Goal: Communication & Community: Participate in discussion

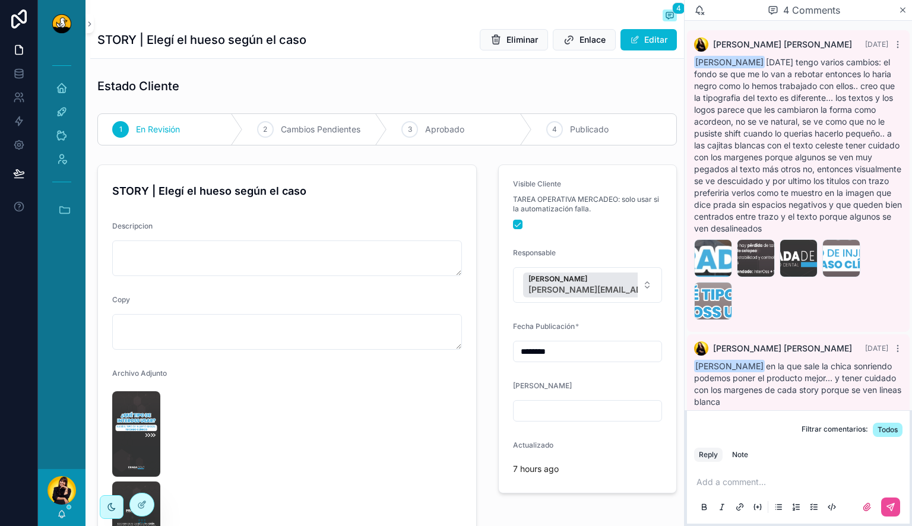
scroll to position [167, 0]
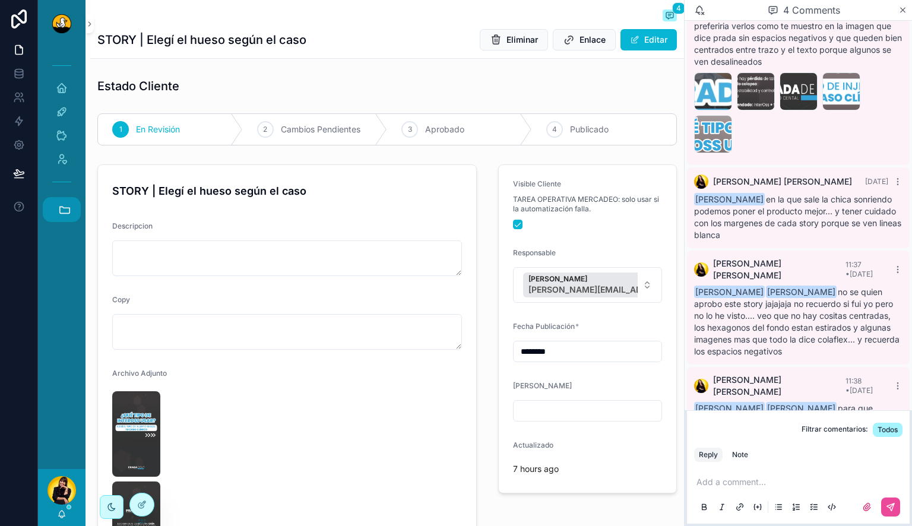
click at [57, 203] on button "Accesos rápidos" at bounding box center [62, 209] width 38 height 25
click at [65, 401] on span "DD" at bounding box center [61, 401] width 13 height 13
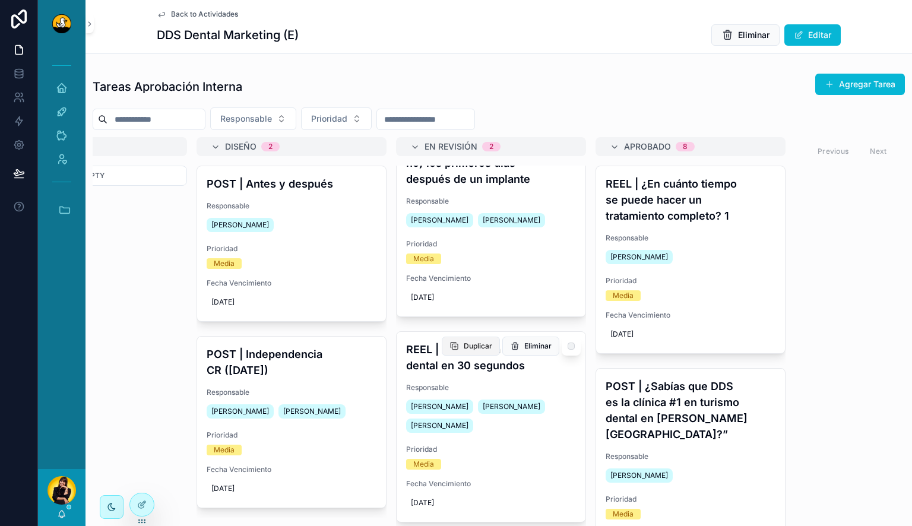
scroll to position [0, 303]
click at [466, 356] on h4 "REEL | Cómo sería tu viaje dental en 30 segundos" at bounding box center [493, 357] width 170 height 32
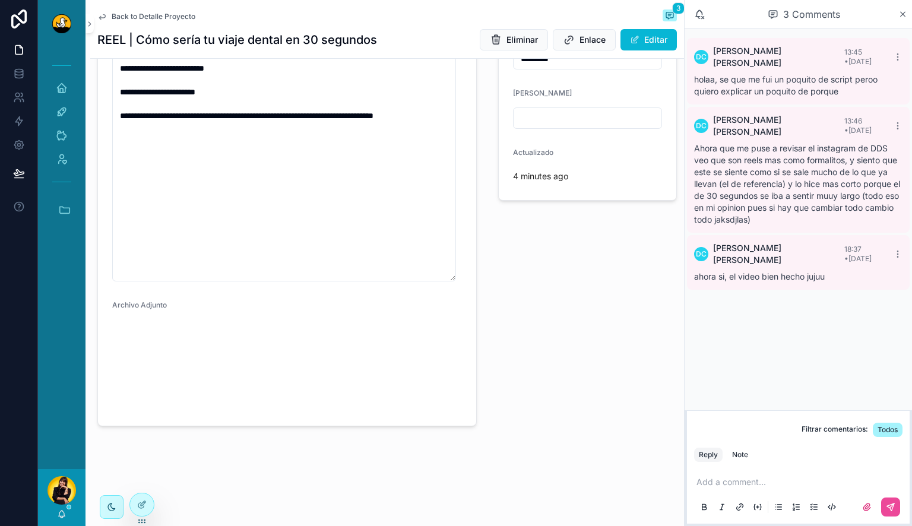
scroll to position [442, 0]
click at [144, 371] on video "scrollable content" at bounding box center [152, 387] width 80 height 40
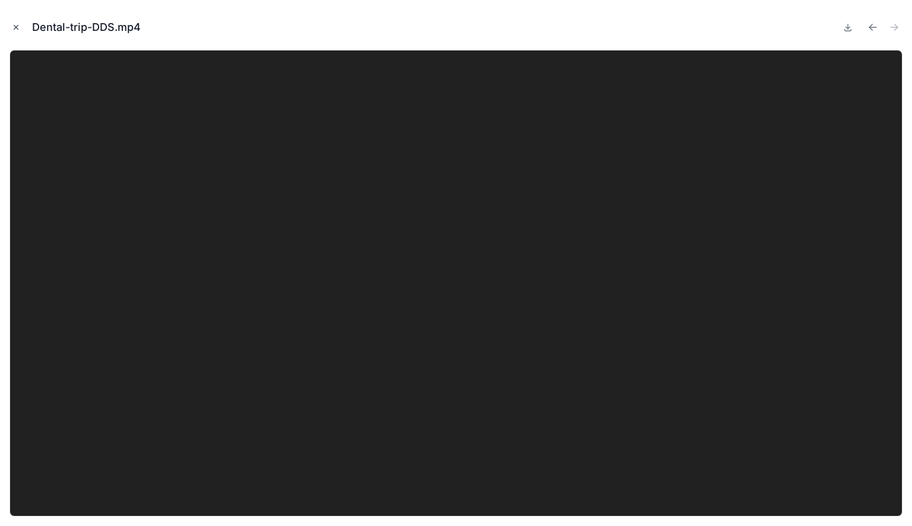
click at [14, 27] on icon "Close modal" at bounding box center [16, 27] width 8 height 8
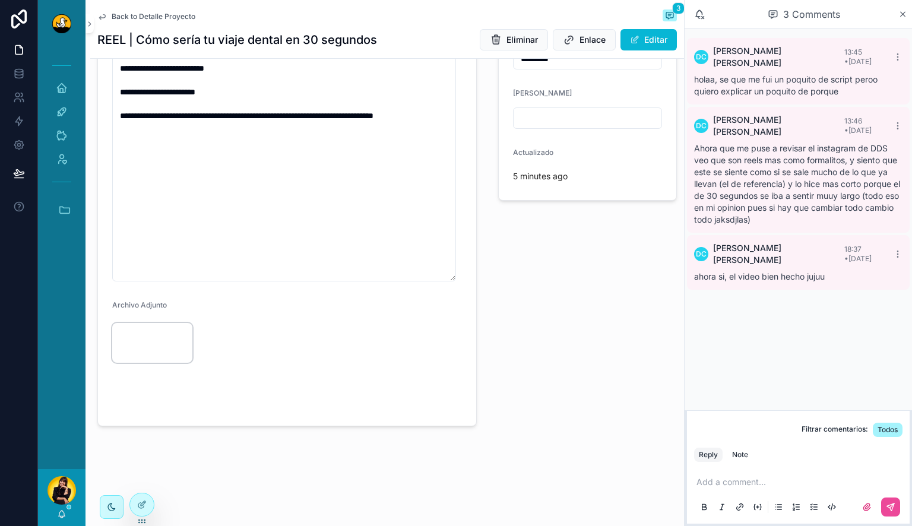
click at [136, 323] on video "scrollable content" at bounding box center [152, 343] width 80 height 40
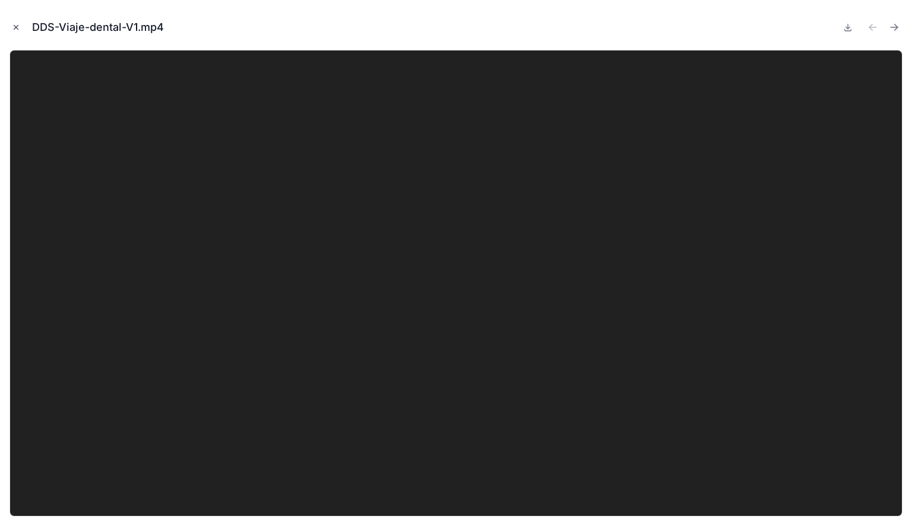
click at [20, 28] on icon "Close modal" at bounding box center [16, 27] width 8 height 8
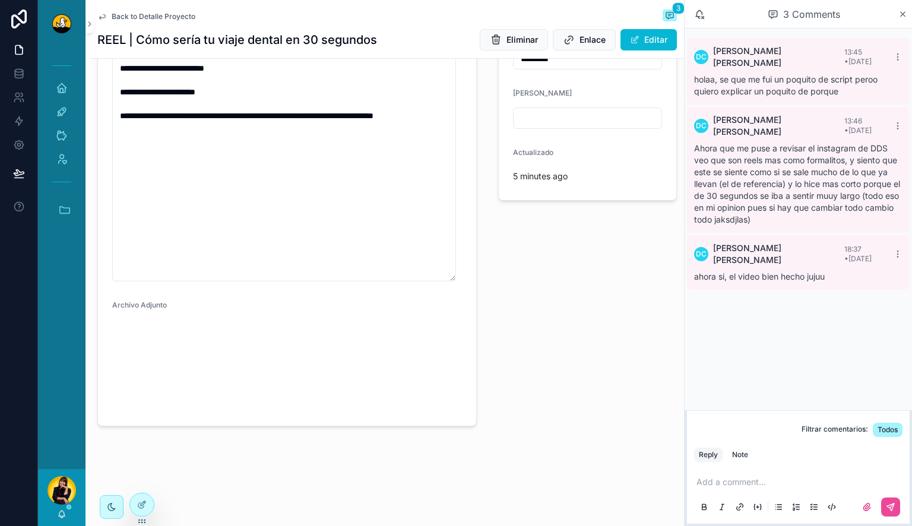
click at [725, 483] on p "scrollable content" at bounding box center [800, 482] width 208 height 12
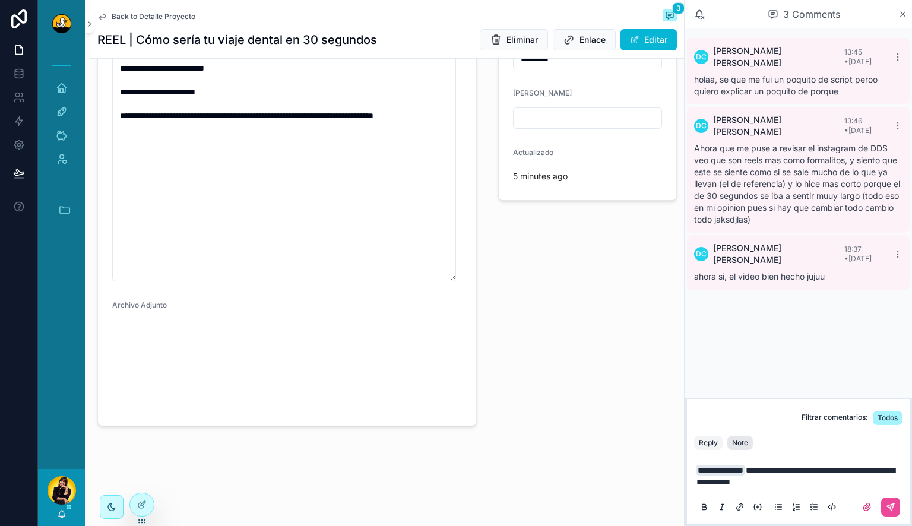
click at [740, 444] on div "Note" at bounding box center [740, 442] width 16 height 9
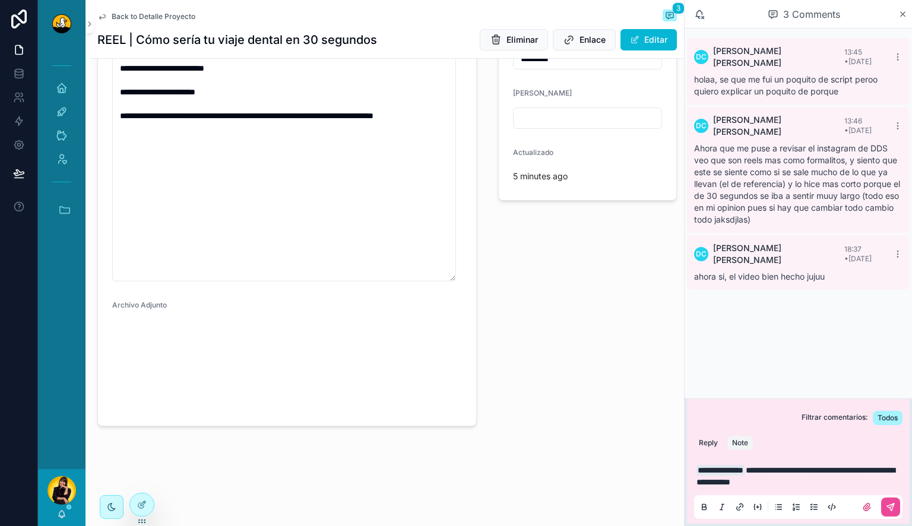
click at [849, 480] on p "**********" at bounding box center [800, 476] width 208 height 24
click at [892, 503] on icon "scrollable content" at bounding box center [889, 506] width 9 height 9
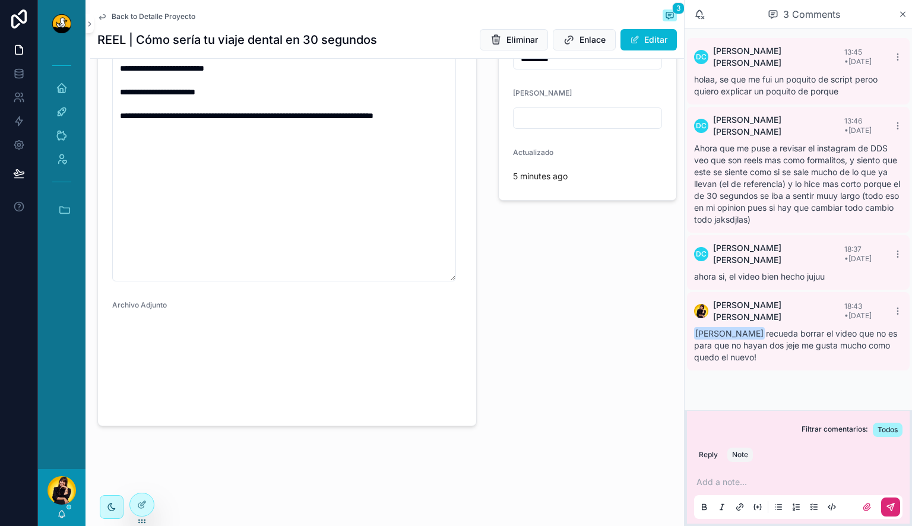
click at [808, 196] on div "Ahora que me puse a revisar el instagram de DDS veo que son reels mas como form…" at bounding box center [798, 183] width 208 height 83
click at [738, 150] on span "Ahora que me puse a revisar el instagram de DDS veo que son reels mas como form…" at bounding box center [797, 183] width 206 height 81
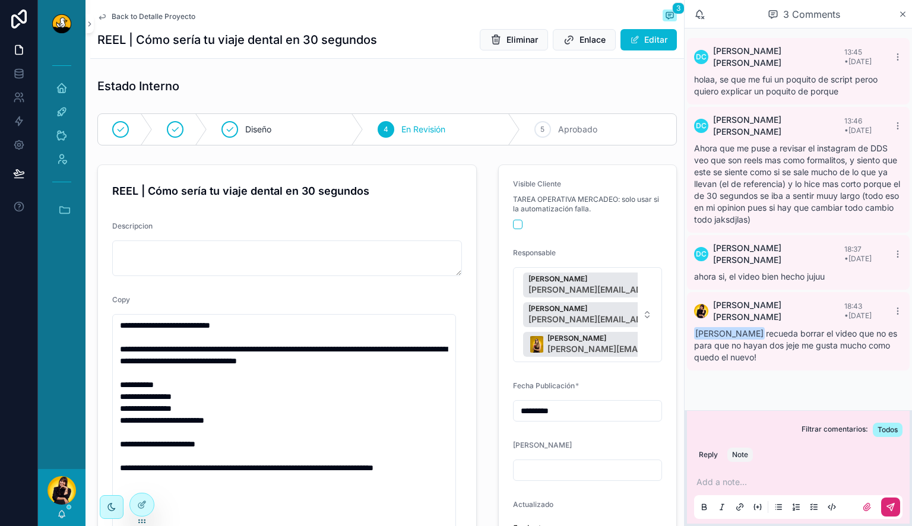
click at [707, 477] on p "scrollable content" at bounding box center [800, 482] width 208 height 12
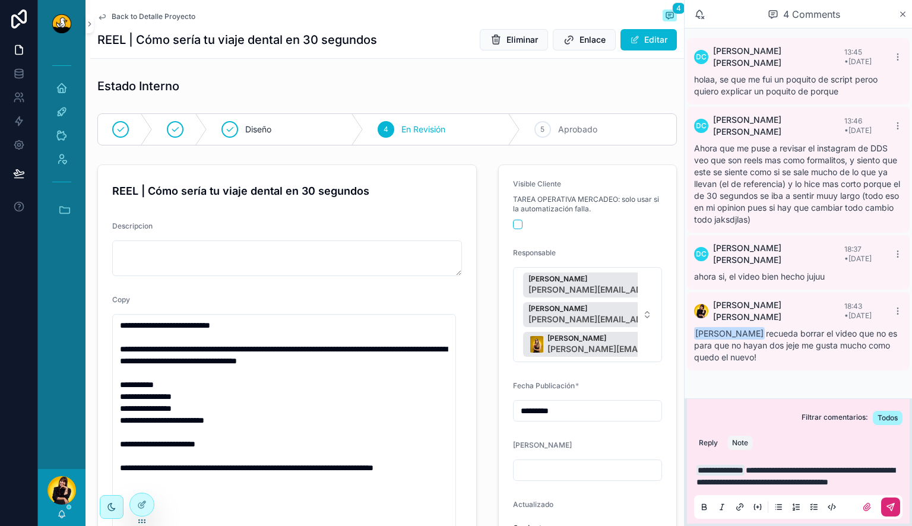
click at [893, 511] on icon "scrollable content" at bounding box center [889, 506] width 9 height 9
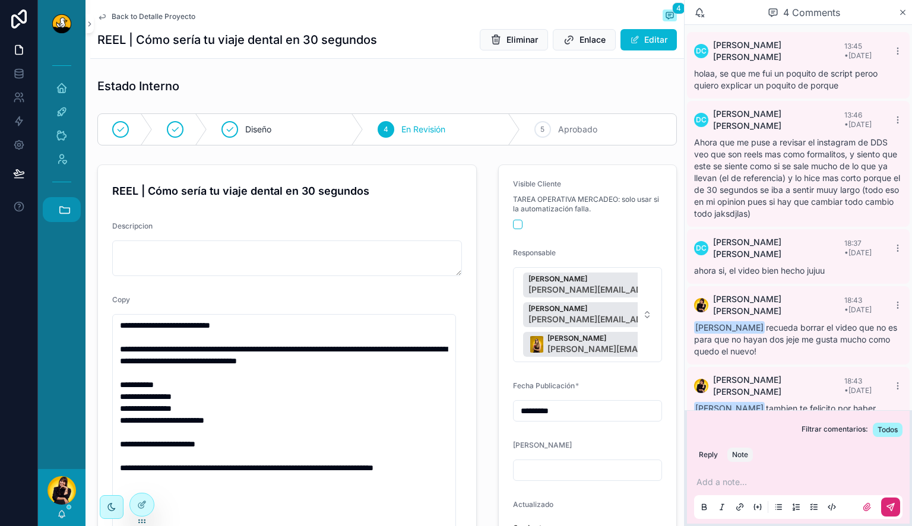
click at [62, 208] on icon "scrollable content" at bounding box center [64, 209] width 13 height 13
click at [64, 246] on span "DS" at bounding box center [61, 241] width 13 height 13
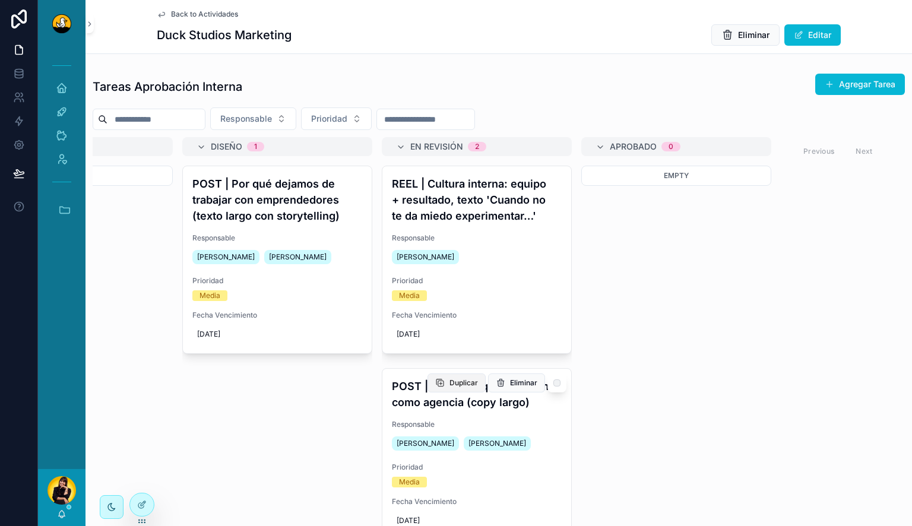
scroll to position [33, 0]
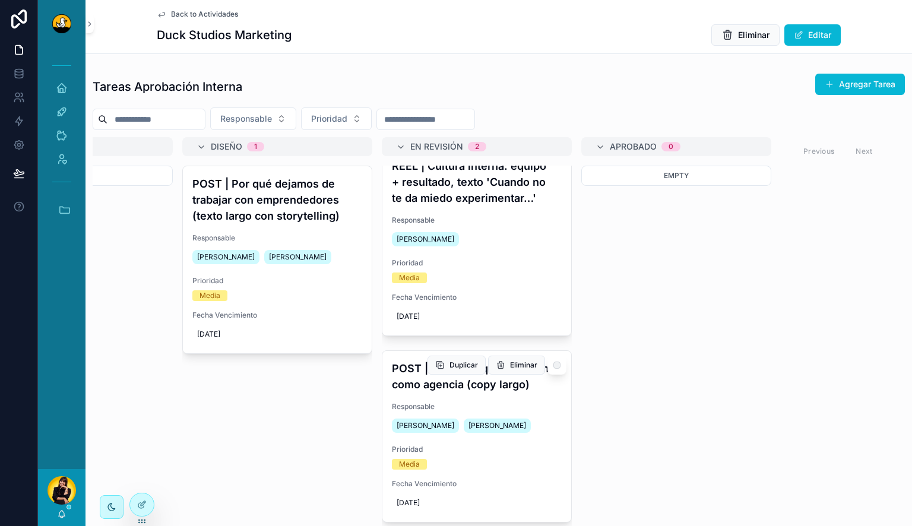
click at [434, 377] on h4 "POST | 3 errores que cometimos como agencia (copy largo)" at bounding box center [477, 376] width 170 height 32
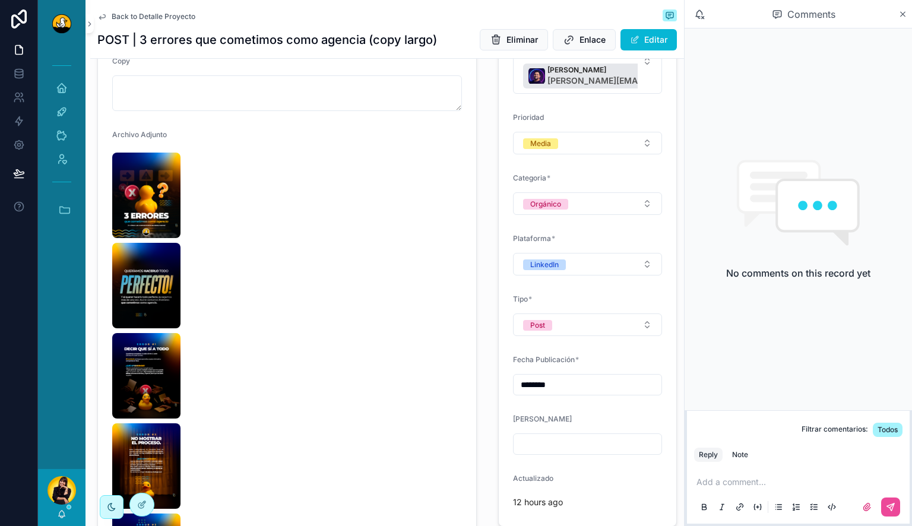
scroll to position [238, 0]
click at [155, 303] on img "scrollable content" at bounding box center [146, 285] width 68 height 85
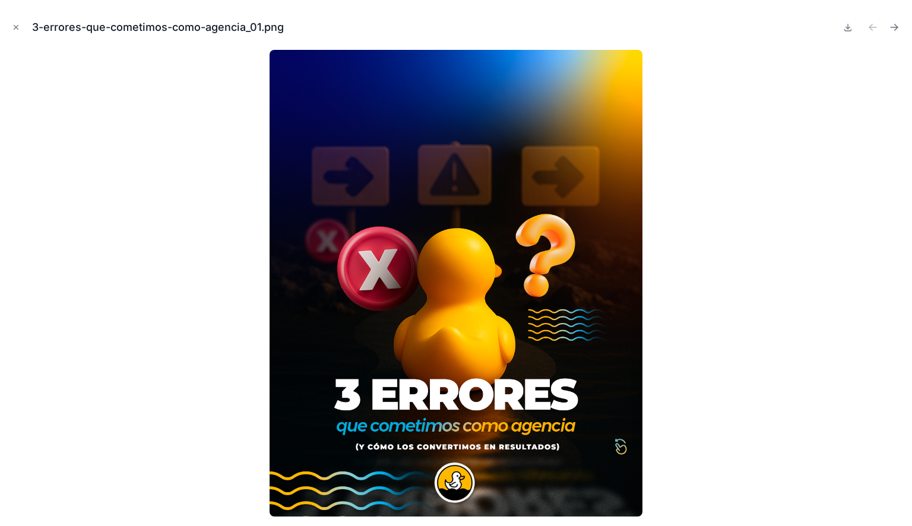
click at [71, 345] on div at bounding box center [455, 283] width 893 height 466
click at [19, 27] on icon "Close modal" at bounding box center [16, 27] width 8 height 8
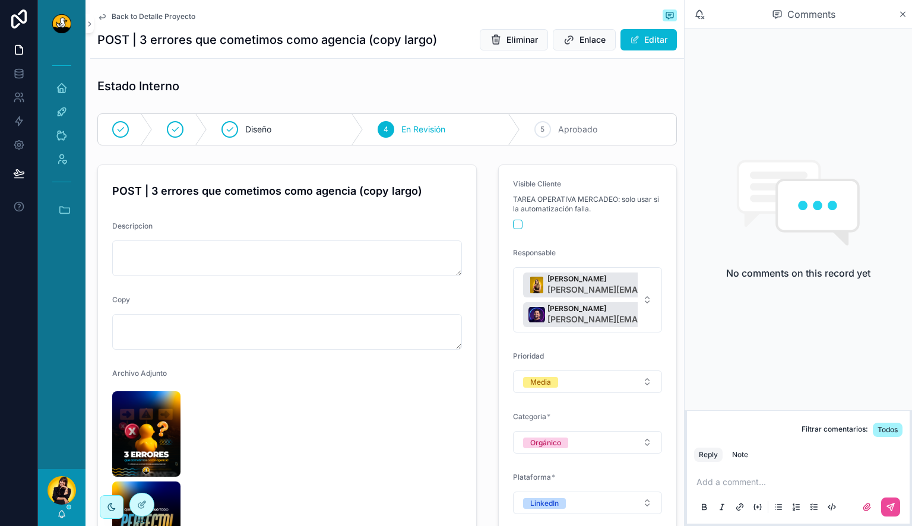
click at [732, 475] on div "Add a comment..." at bounding box center [798, 494] width 208 height 50
click at [729, 480] on p "scrollable content" at bounding box center [800, 482] width 208 height 12
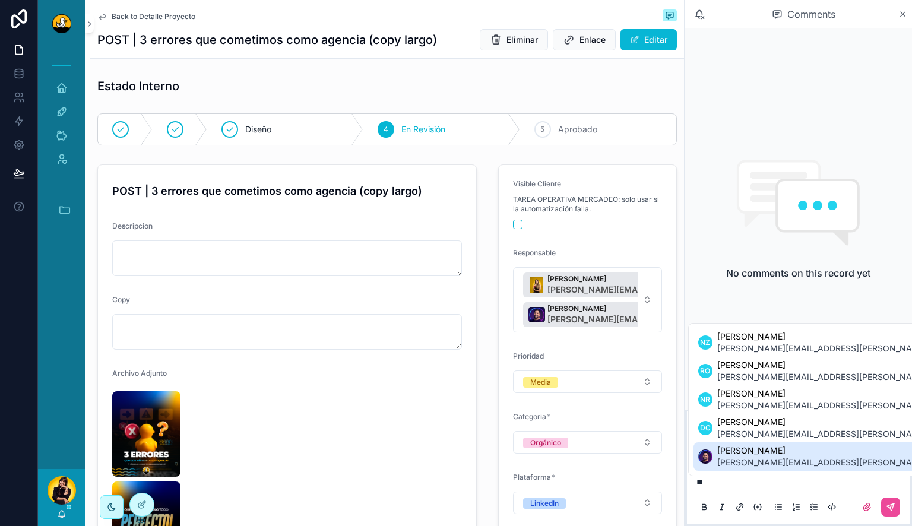
click at [727, 456] on span "lucas.mateus@duckstudios.net" at bounding box center [857, 462] width 280 height 12
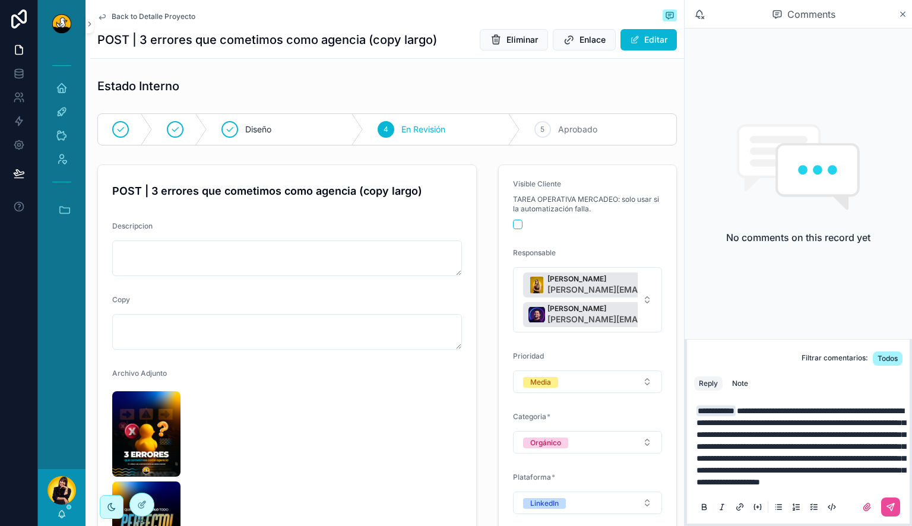
click at [868, 468] on span "**********" at bounding box center [800, 447] width 209 height 80
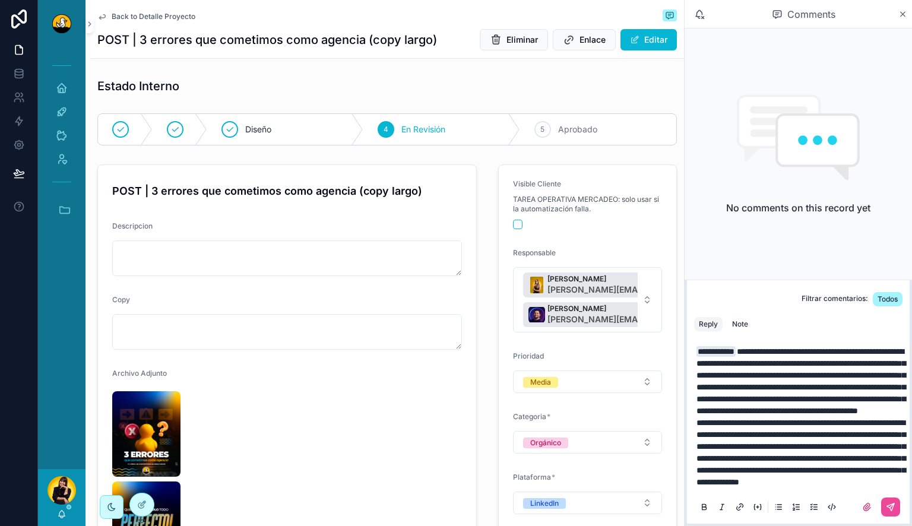
click at [893, 471] on p "**********" at bounding box center [800, 416] width 208 height 142
click at [861, 475] on p "**********" at bounding box center [800, 416] width 208 height 142
click at [843, 481] on p "**********" at bounding box center [800, 416] width 208 height 142
click at [798, 469] on span "**********" at bounding box center [800, 452] width 209 height 68
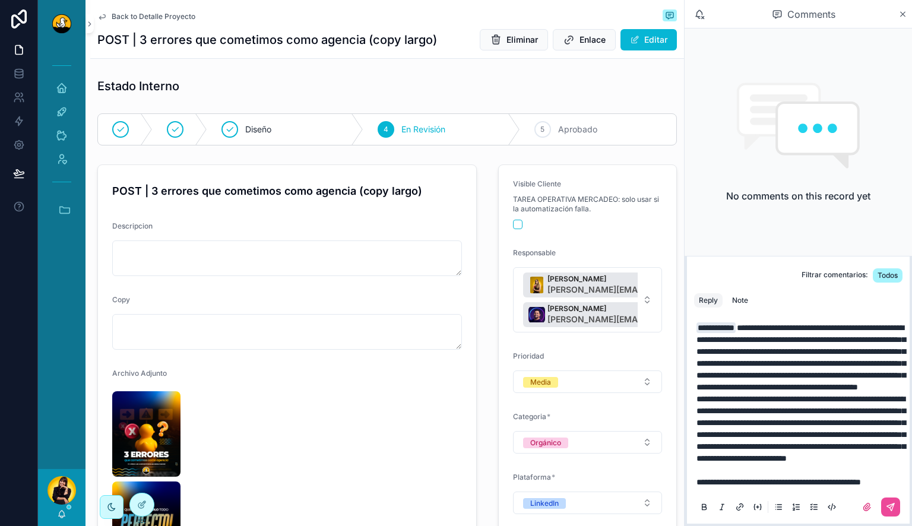
scroll to position [21, 0]
click at [745, 296] on div "Note" at bounding box center [740, 300] width 16 height 9
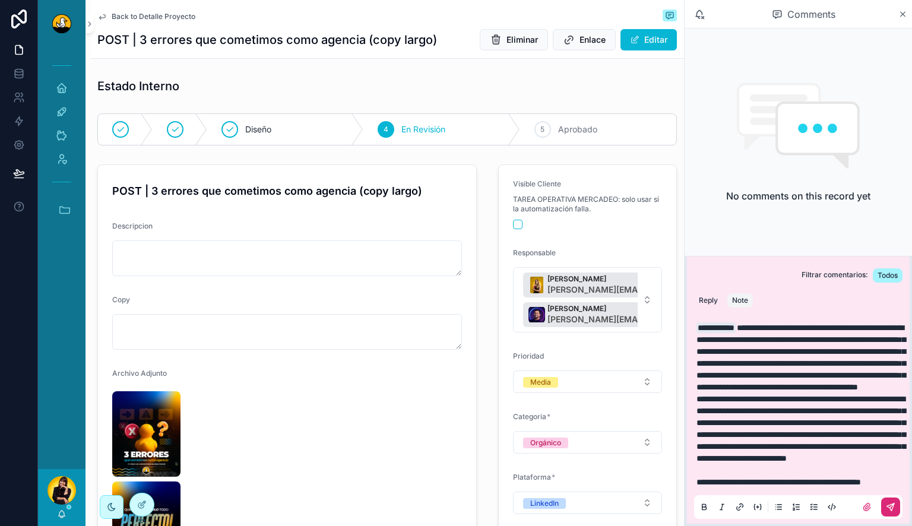
click at [881, 501] on button "scrollable content" at bounding box center [890, 506] width 19 height 19
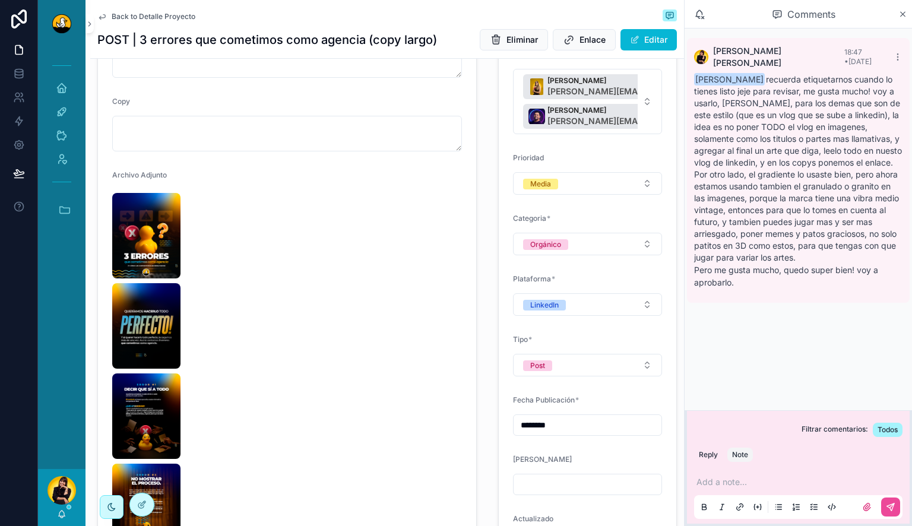
scroll to position [199, 0]
